Goal: Find specific page/section: Find specific page/section

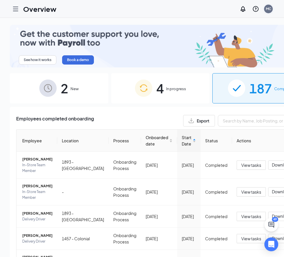
click at [274, 14] on div "MC" at bounding box center [268, 9] width 12 height 12
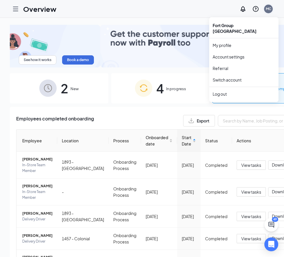
click at [272, 12] on div "MC" at bounding box center [268, 9] width 9 height 9
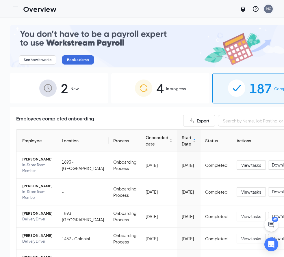
click at [271, 9] on div "MC" at bounding box center [267, 8] width 5 height 5
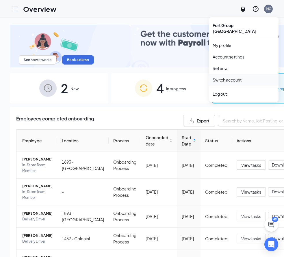
click at [230, 77] on link "Switch account" at bounding box center [226, 79] width 29 height 5
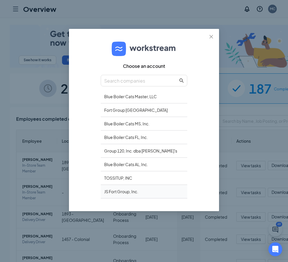
click at [134, 189] on div "JS Fort Group, Inc." at bounding box center [144, 192] width 87 height 14
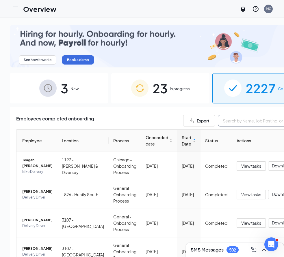
click at [229, 120] on input "text" at bounding box center [261, 121] width 87 height 12
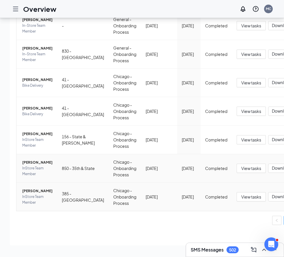
scroll to position [35, 0]
type input "brown"
click at [27, 188] on span "Matthew S Brown" at bounding box center [37, 191] width 30 height 6
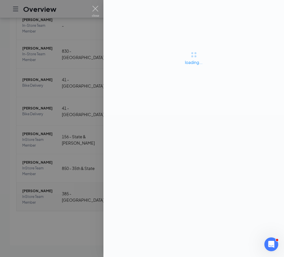
scroll to position [30, 0]
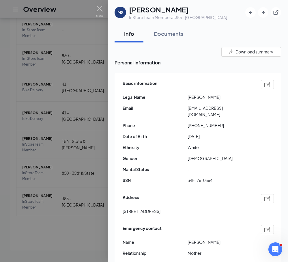
click at [83, 230] on div at bounding box center [144, 131] width 288 height 262
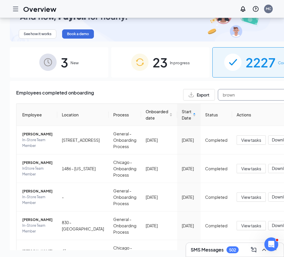
drag, startPoint x: 216, startPoint y: 85, endPoint x: 158, endPoint y: 86, distance: 58.3
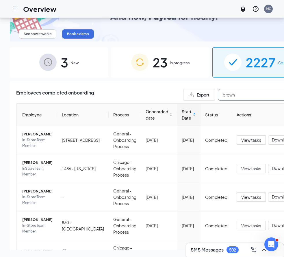
click at [183, 89] on div "Export brown" at bounding box center [243, 95] width 121 height 12
